Goal: Task Accomplishment & Management: Manage account settings

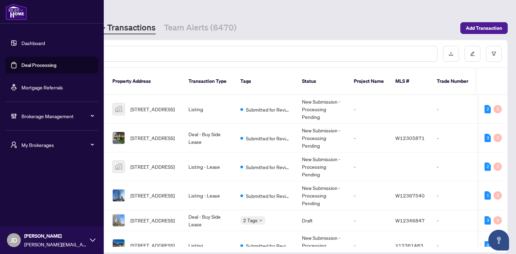
click at [50, 148] on span "My Brokerages" at bounding box center [57, 145] width 72 height 8
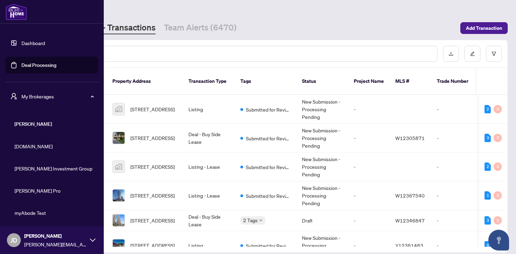
click at [48, 93] on span "My Brokerages" at bounding box center [57, 96] width 72 height 8
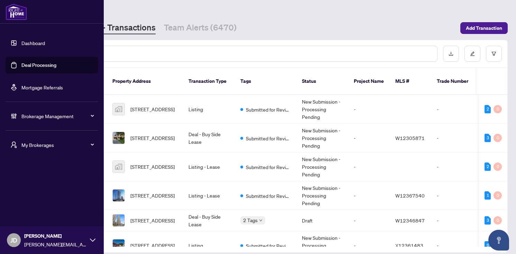
click at [29, 148] on span "My Brokerages" at bounding box center [57, 145] width 72 height 8
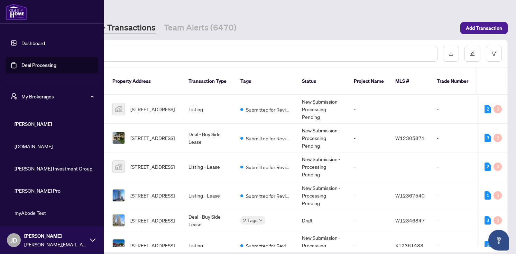
click at [41, 102] on div "My Brokerages" at bounding box center [52, 96] width 93 height 17
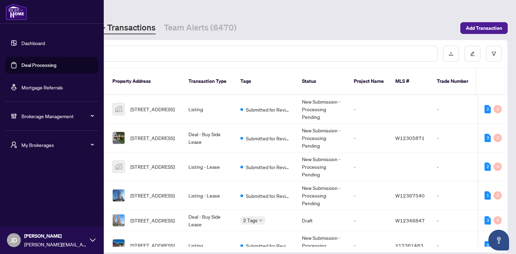
click at [42, 115] on span "Brokerage Management" at bounding box center [57, 116] width 72 height 8
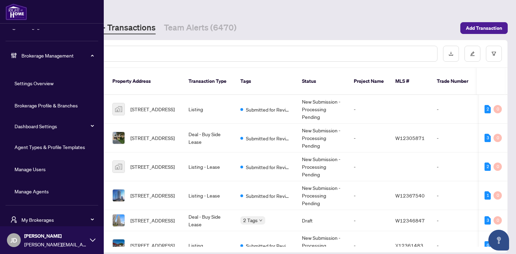
click at [32, 194] on link "Manage Agents" at bounding box center [32, 191] width 34 height 6
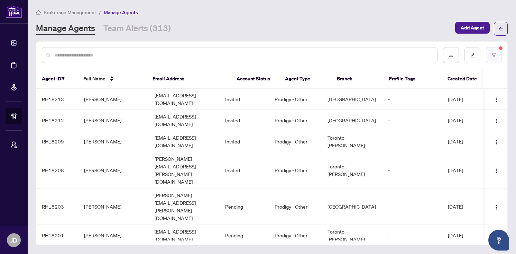
click at [497, 49] on button "button" at bounding box center [494, 55] width 16 height 16
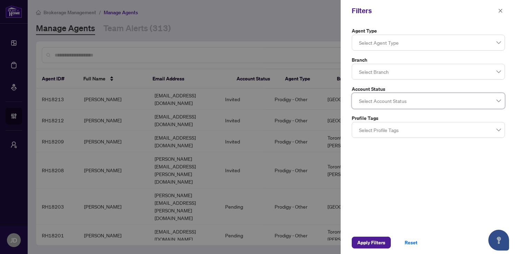
click at [226, 52] on div at bounding box center [258, 127] width 516 height 254
click at [218, 58] on div at bounding box center [258, 127] width 516 height 254
click at [248, 23] on div at bounding box center [258, 127] width 516 height 254
click at [503, 8] on span "button" at bounding box center [500, 10] width 5 height 11
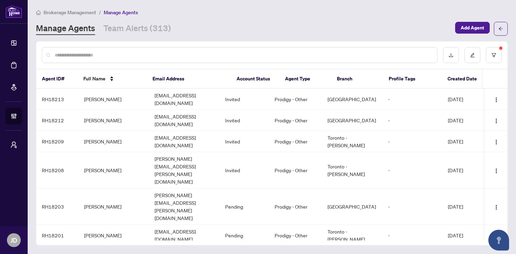
click at [243, 54] on input "text" at bounding box center [243, 55] width 377 height 8
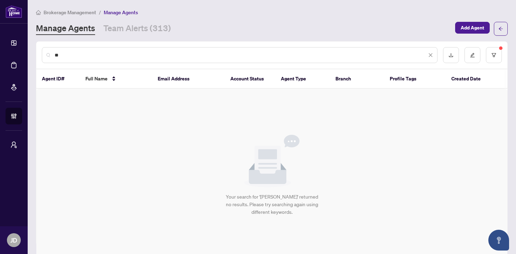
type input "*"
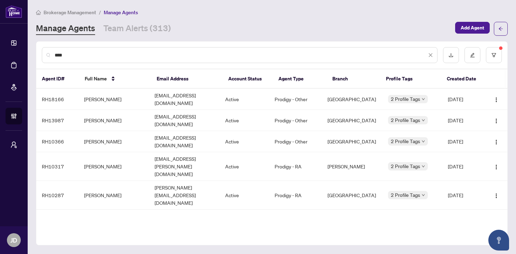
type input "****"
